Goal: Find specific page/section: Find specific page/section

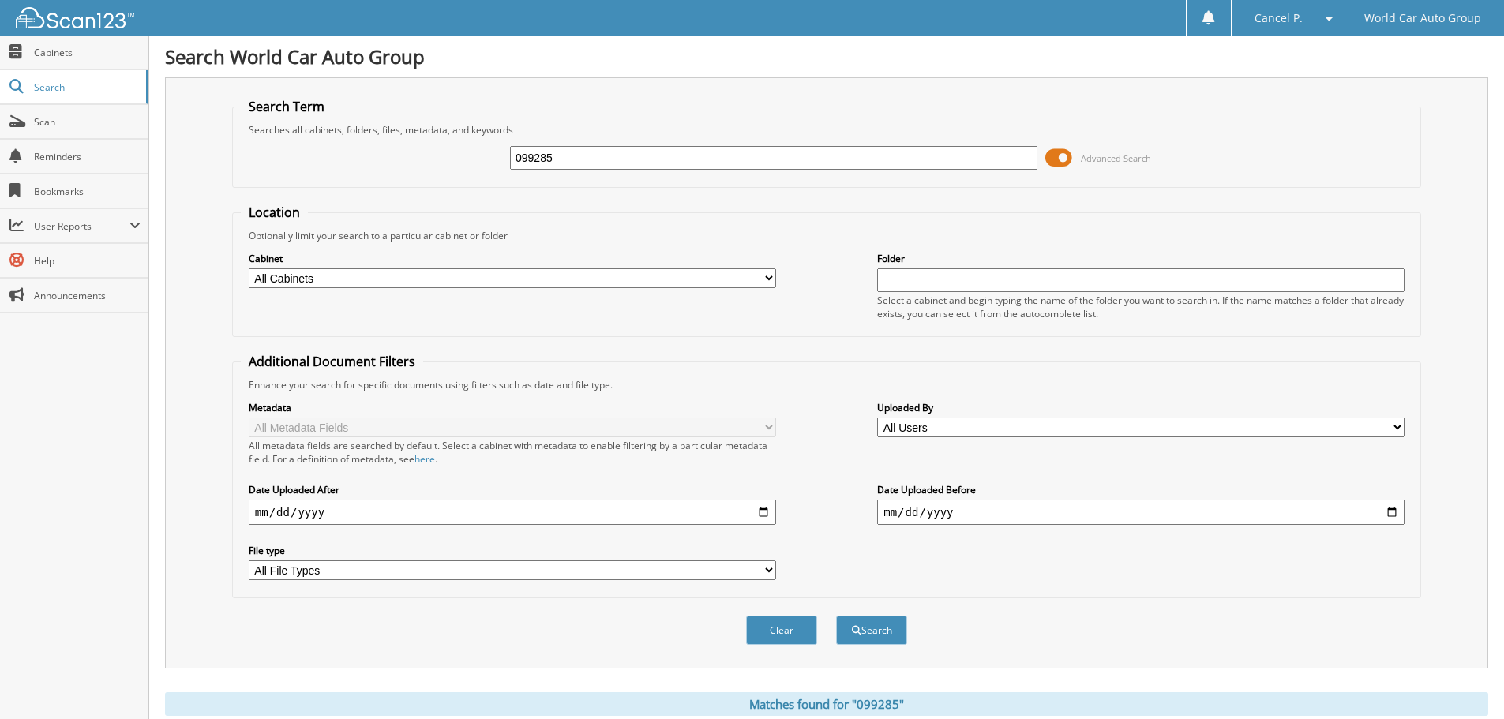
drag, startPoint x: 706, startPoint y: 166, endPoint x: 372, endPoint y: 167, distance: 334.0
click at [373, 167] on div "099285 Advanced Search" at bounding box center [827, 158] width 1172 height 43
paste input "932023"
type input "932023"
click at [836, 616] on button "Search" at bounding box center [871, 630] width 71 height 29
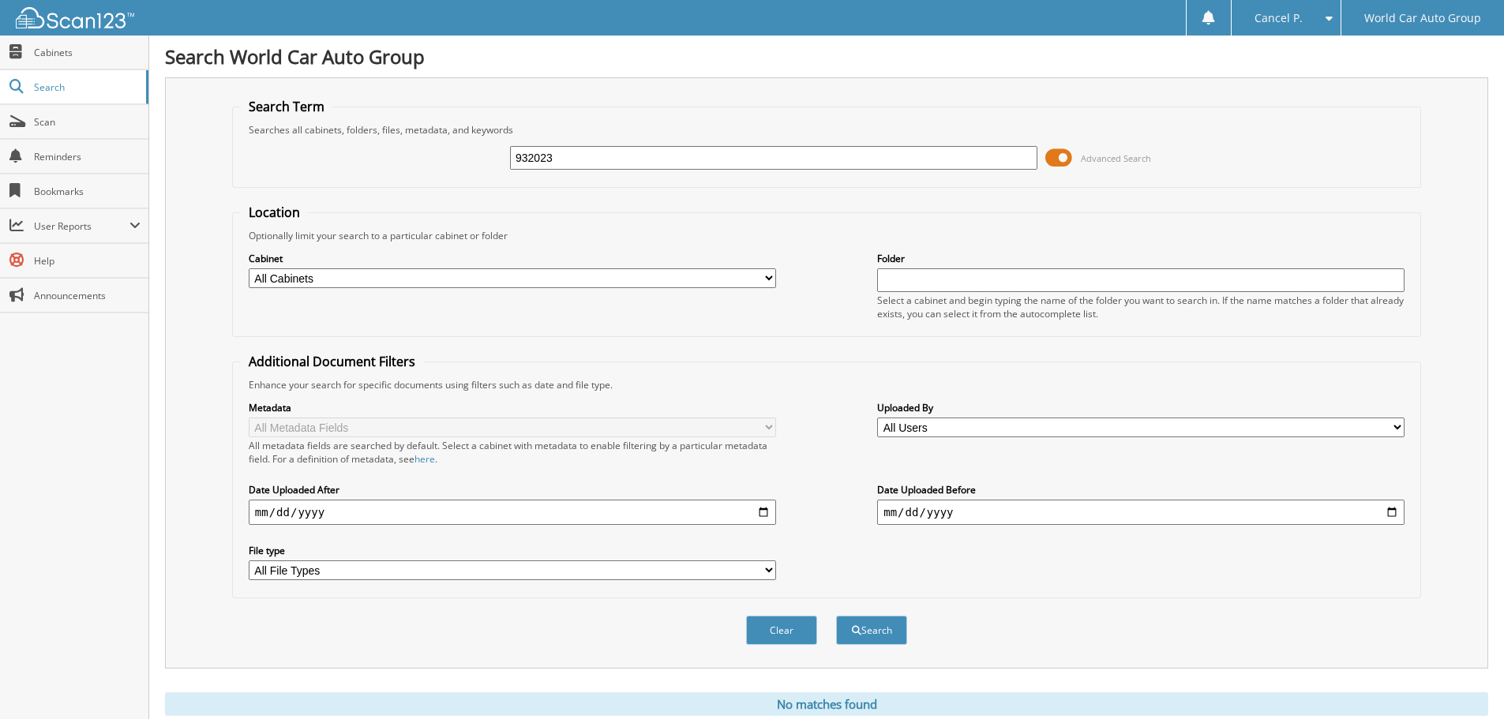
drag, startPoint x: 652, startPoint y: 161, endPoint x: 195, endPoint y: 166, distance: 457.2
click at [195, 166] on div "Search Term Searches all cabinets, folders, files, metadata, and keywords 93202…" at bounding box center [826, 372] width 1323 height 591
type input "160793"
click at [836, 616] on button "Search" at bounding box center [871, 630] width 71 height 29
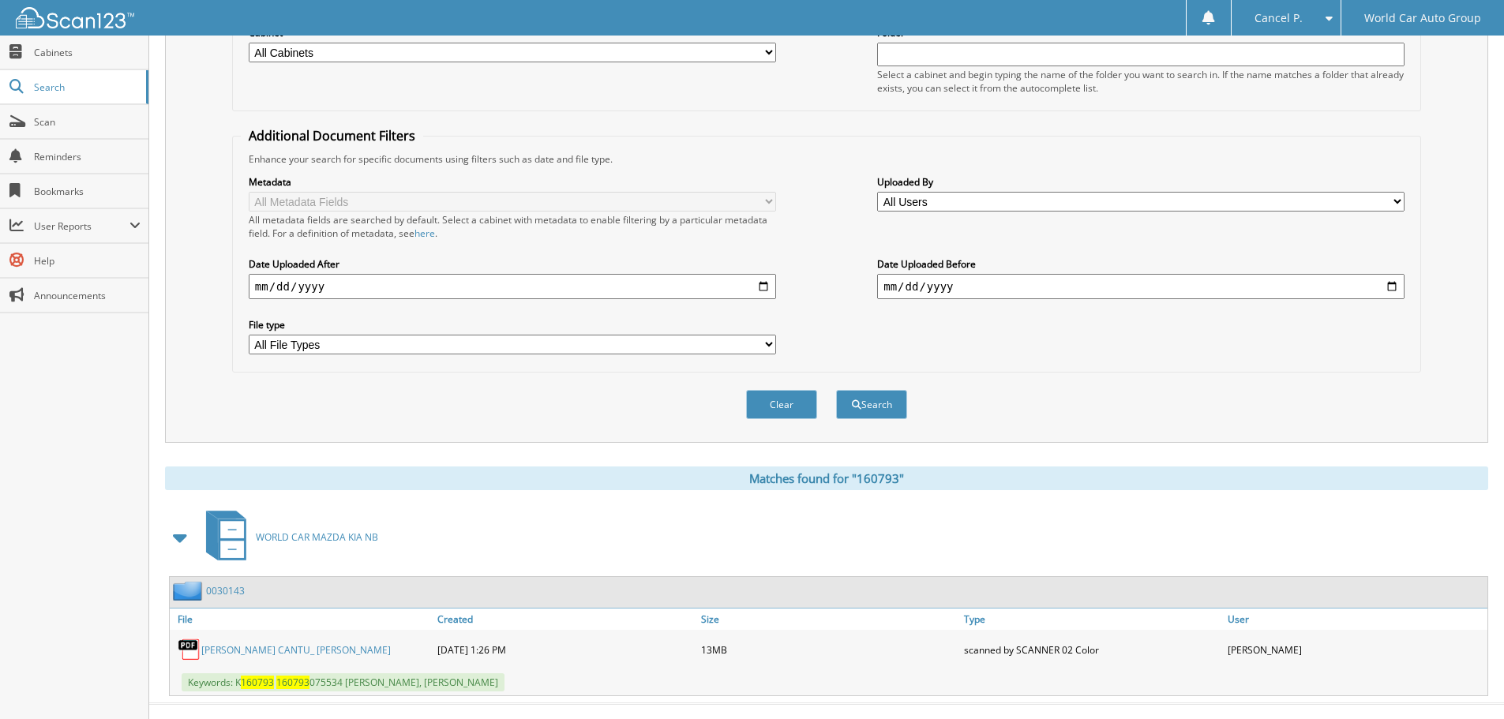
scroll to position [251, 0]
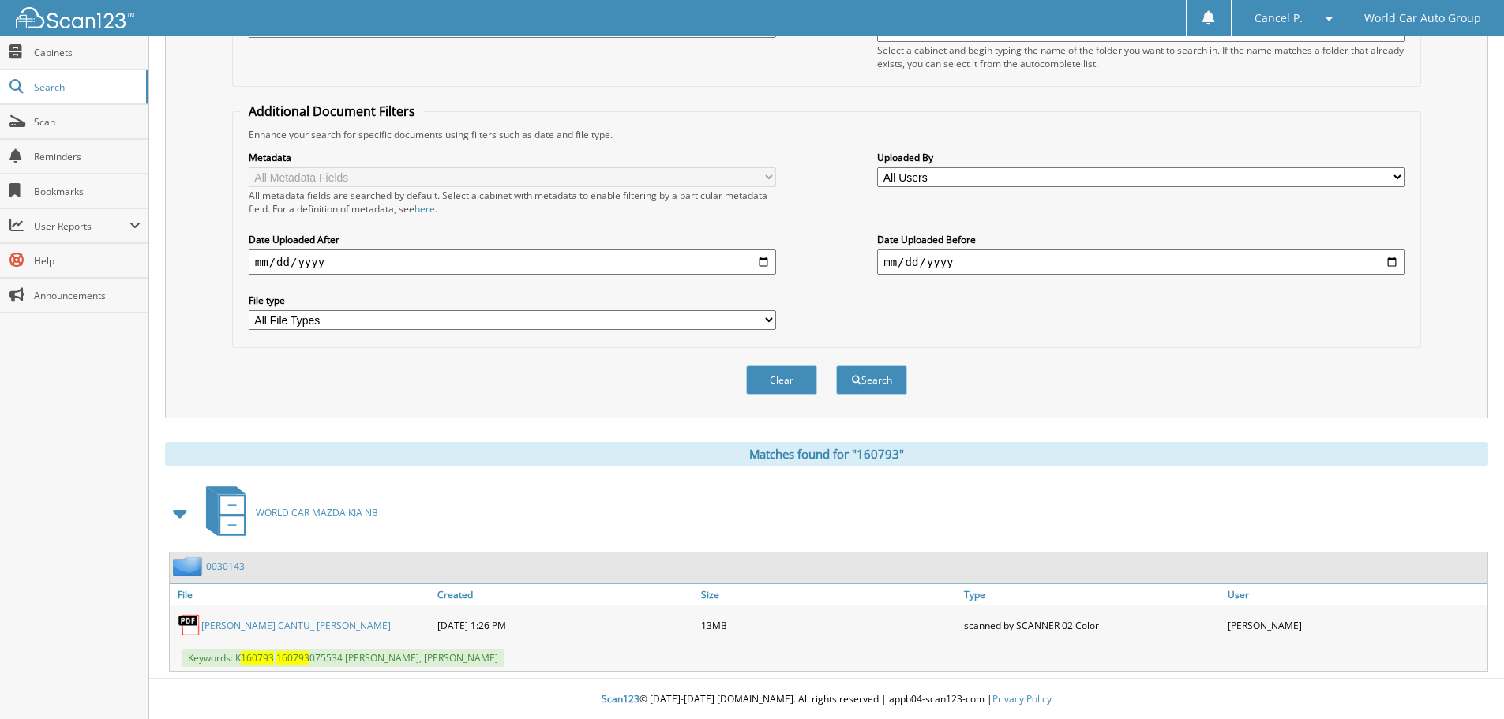
click at [287, 625] on link "ISAIAS CANTU_ SUELEMA ROJAS" at bounding box center [295, 625] width 189 height 13
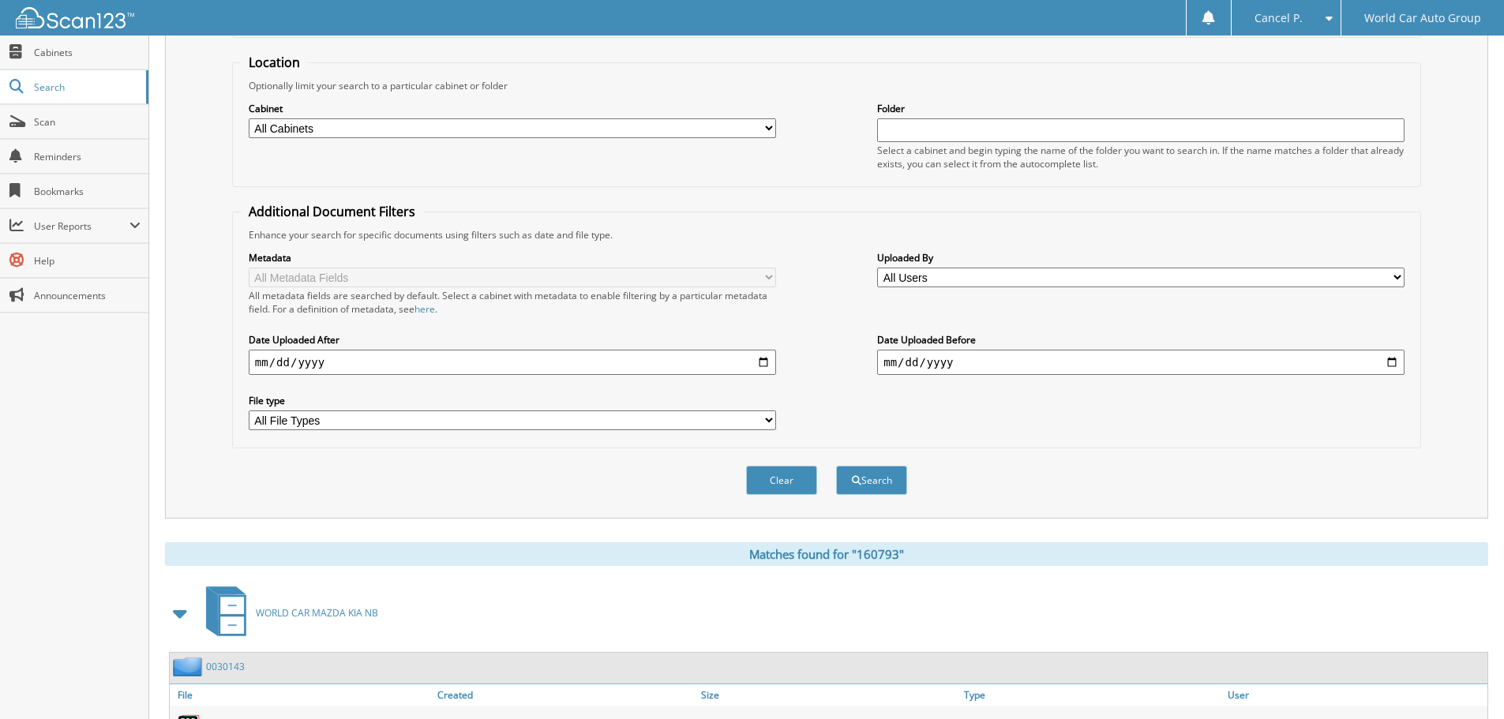
scroll to position [14, 0]
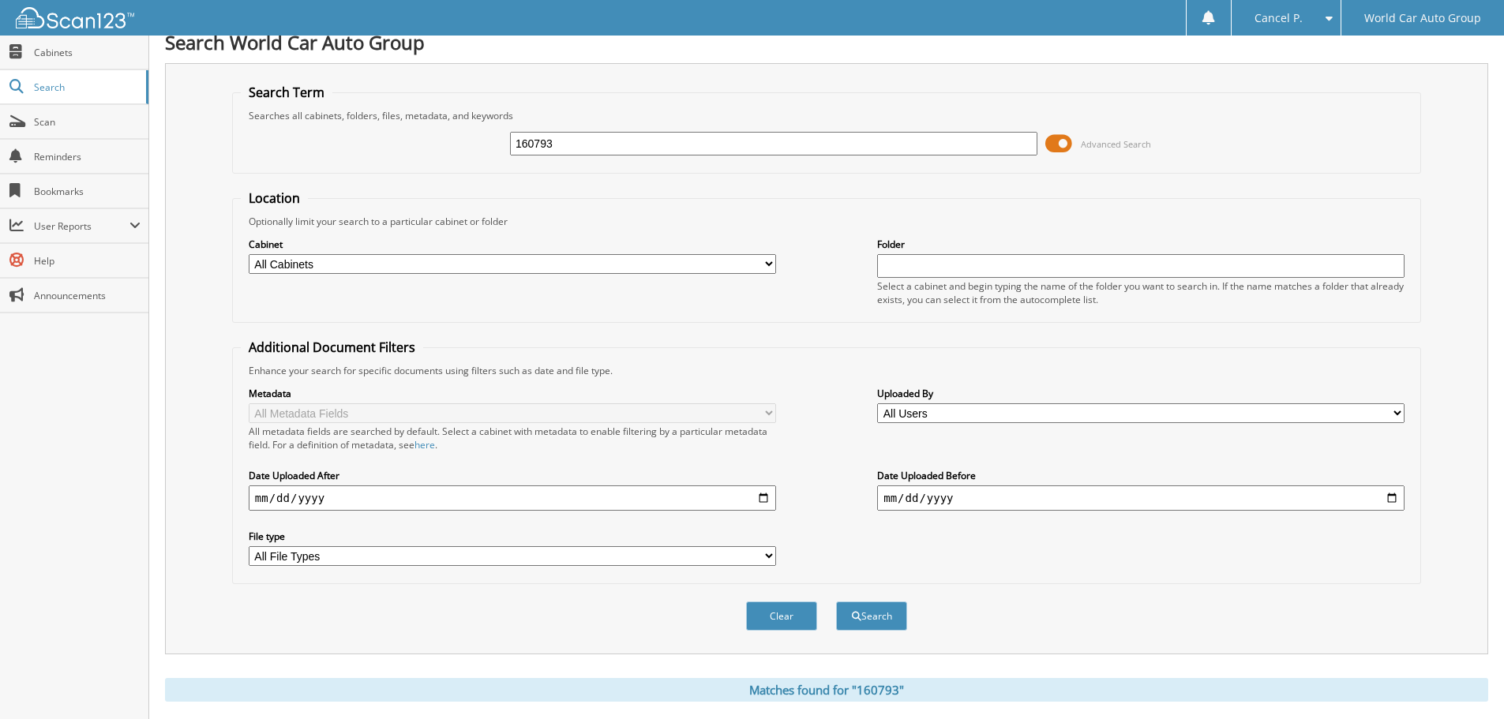
click at [1059, 145] on span at bounding box center [1058, 144] width 27 height 24
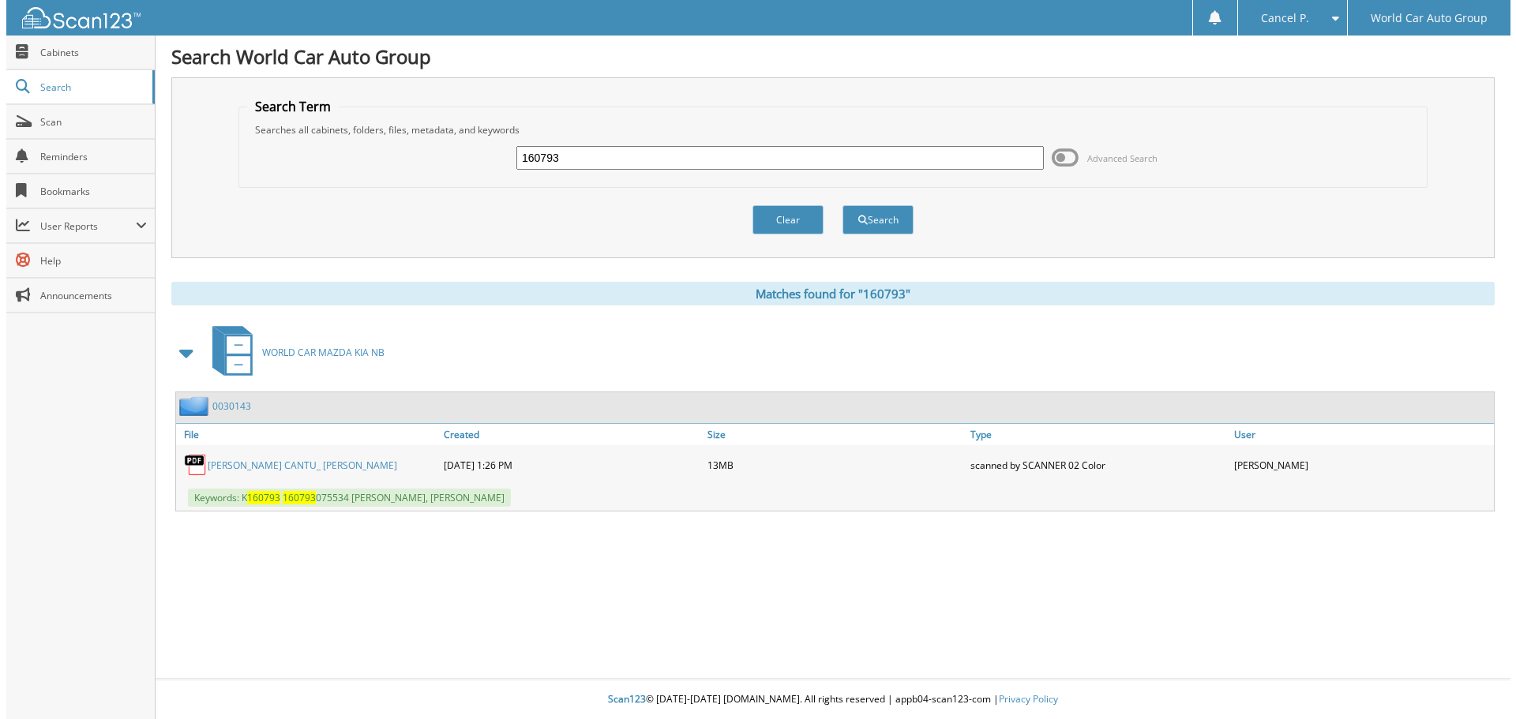
scroll to position [0, 0]
